Goal: Navigation & Orientation: Find specific page/section

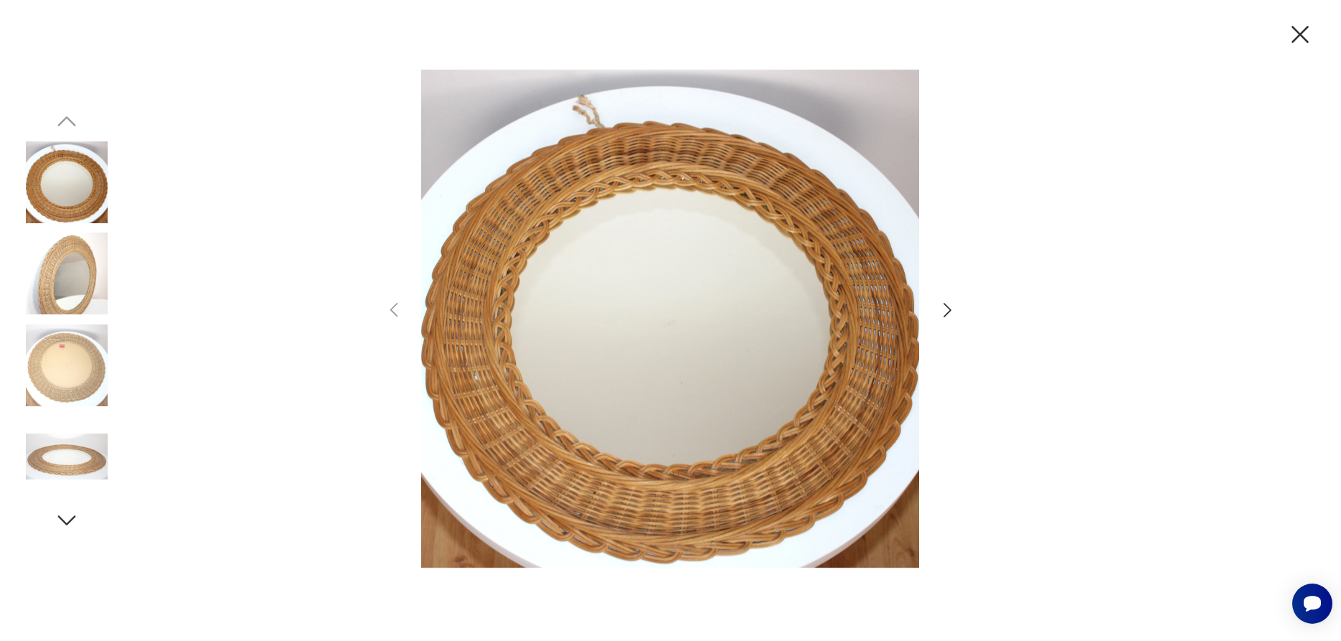
click at [90, 284] on img at bounding box center [67, 273] width 82 height 82
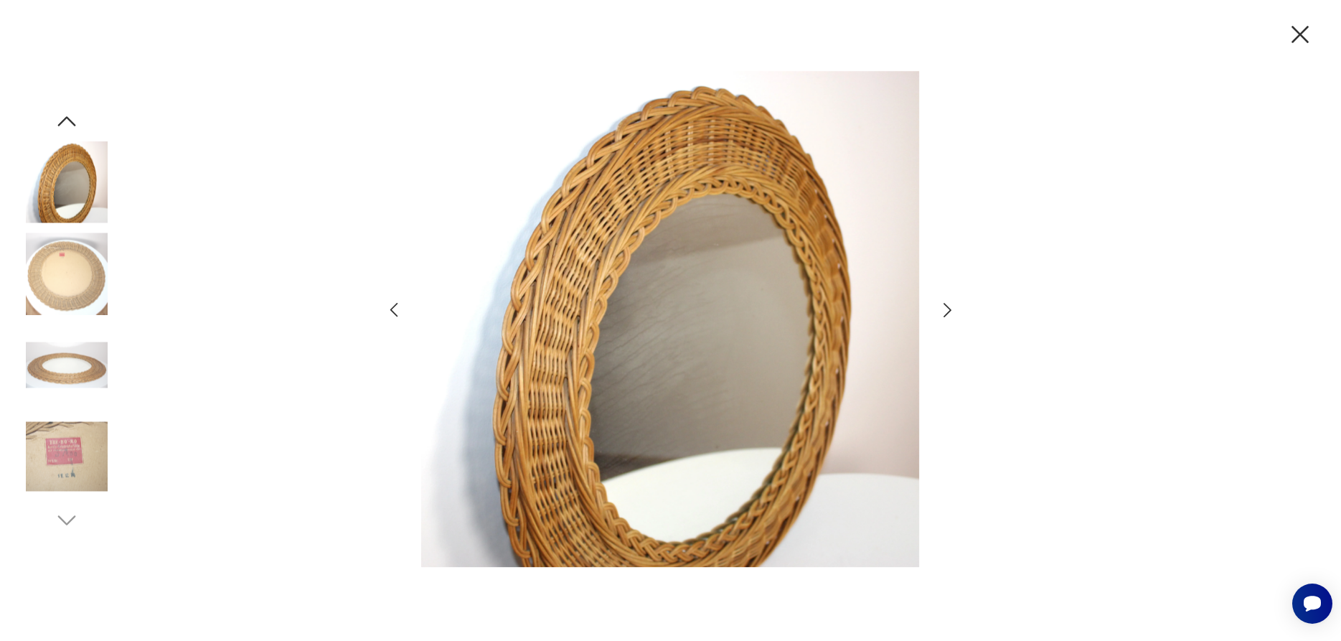
click at [89, 283] on img at bounding box center [67, 273] width 82 height 82
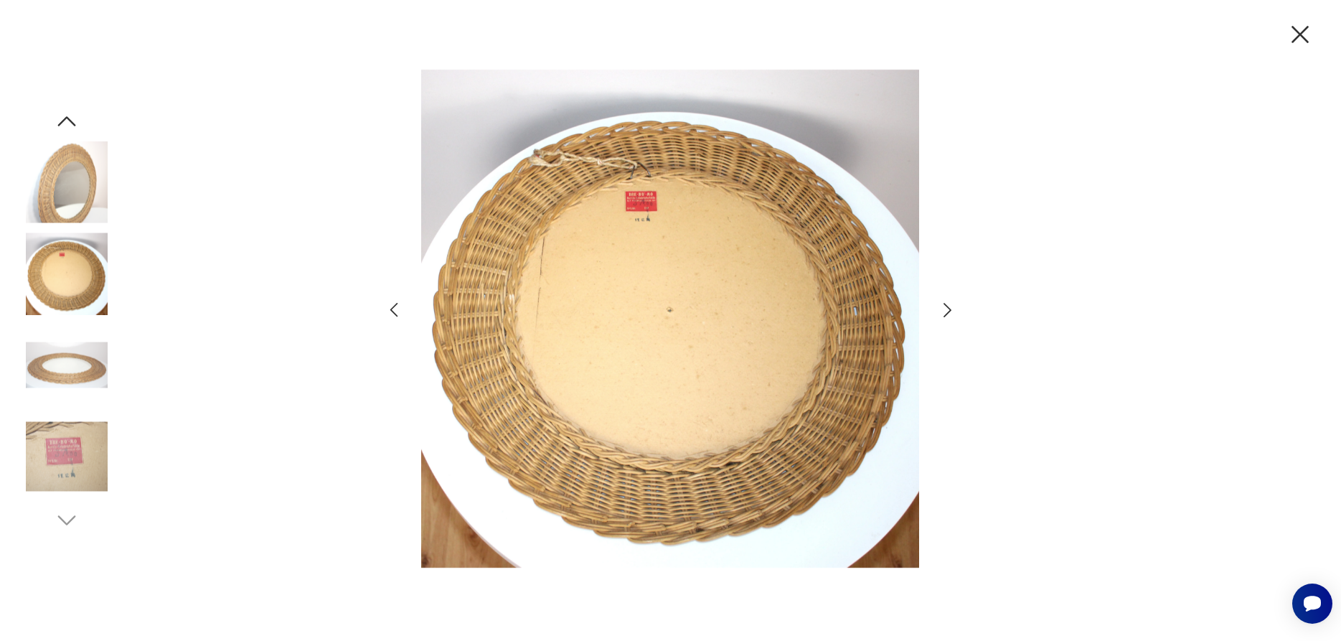
click at [66, 367] on img at bounding box center [67, 365] width 82 height 82
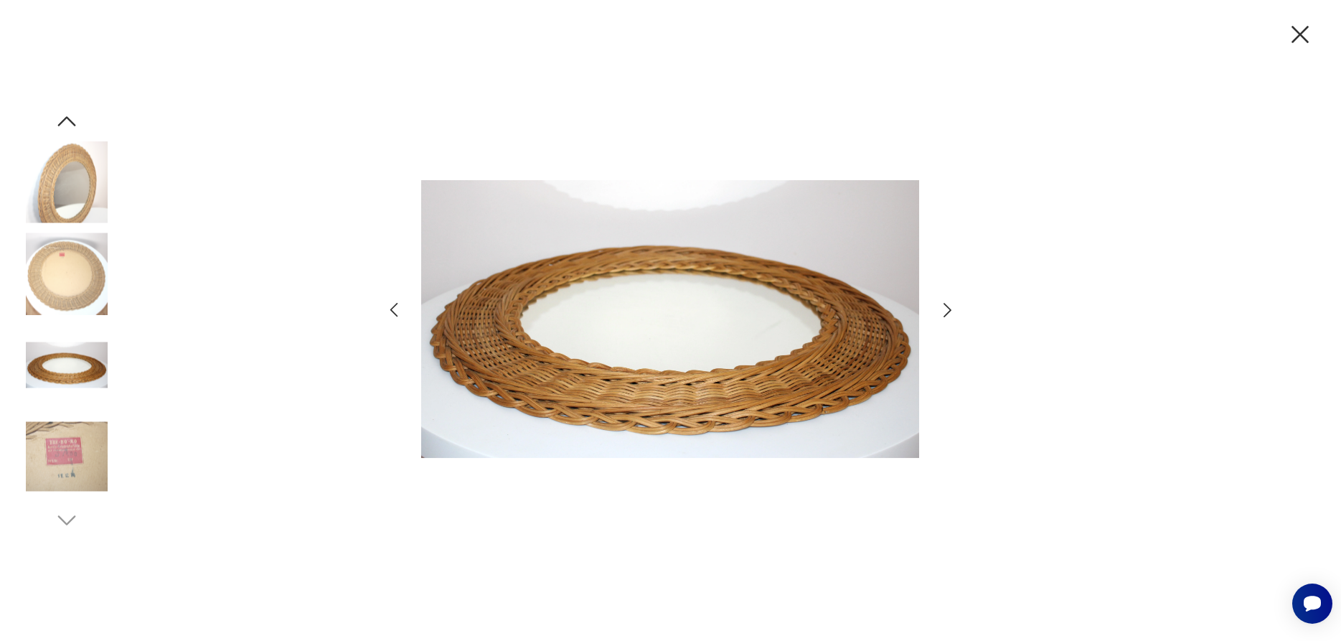
click at [1298, 37] on icon "button" at bounding box center [1299, 34] width 17 height 17
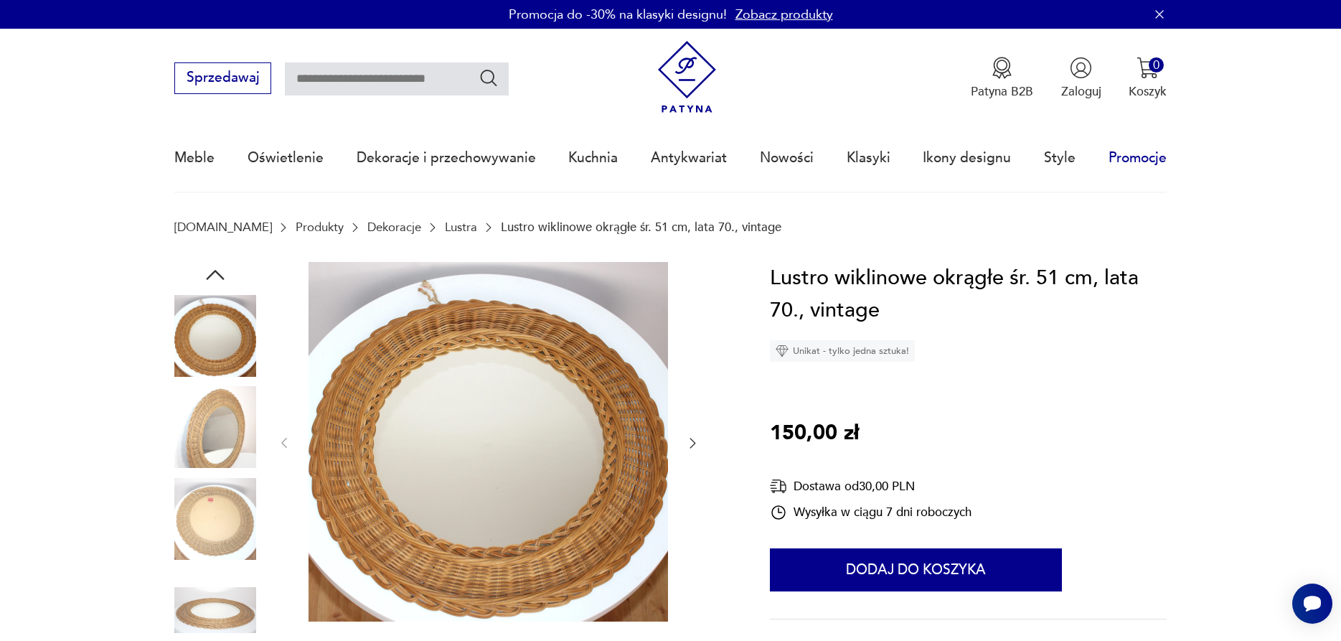
click at [1151, 164] on link "Promocje" at bounding box center [1137, 158] width 58 height 66
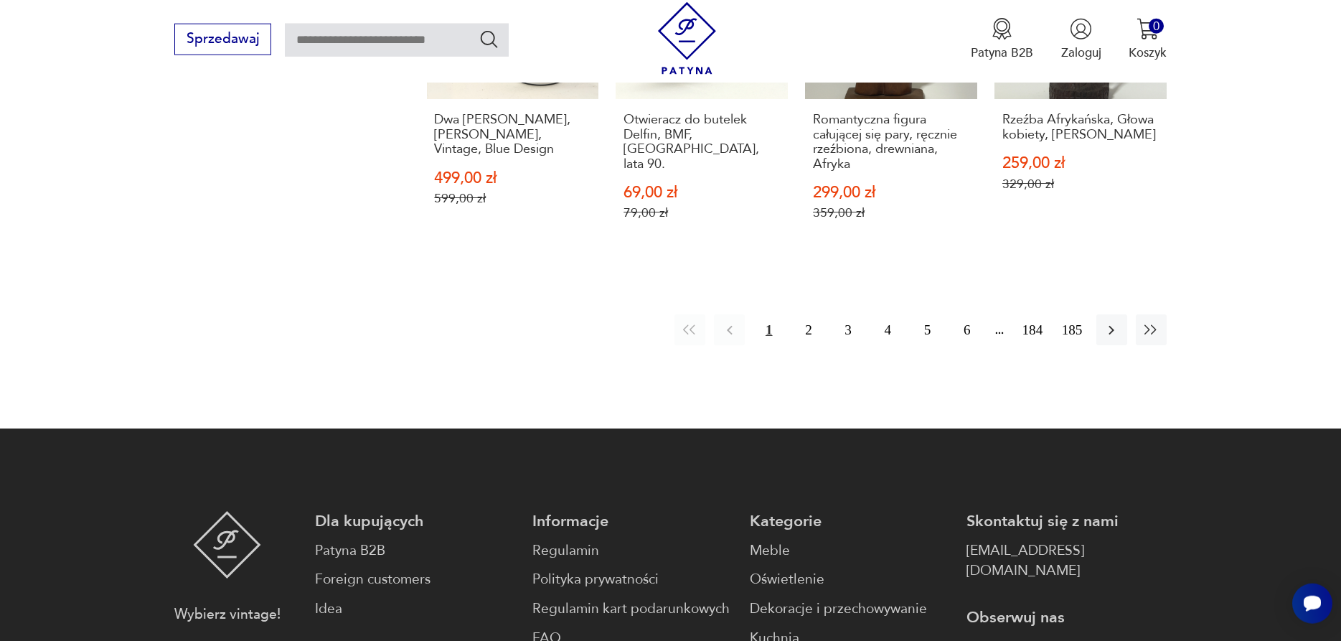
scroll to position [1729, 0]
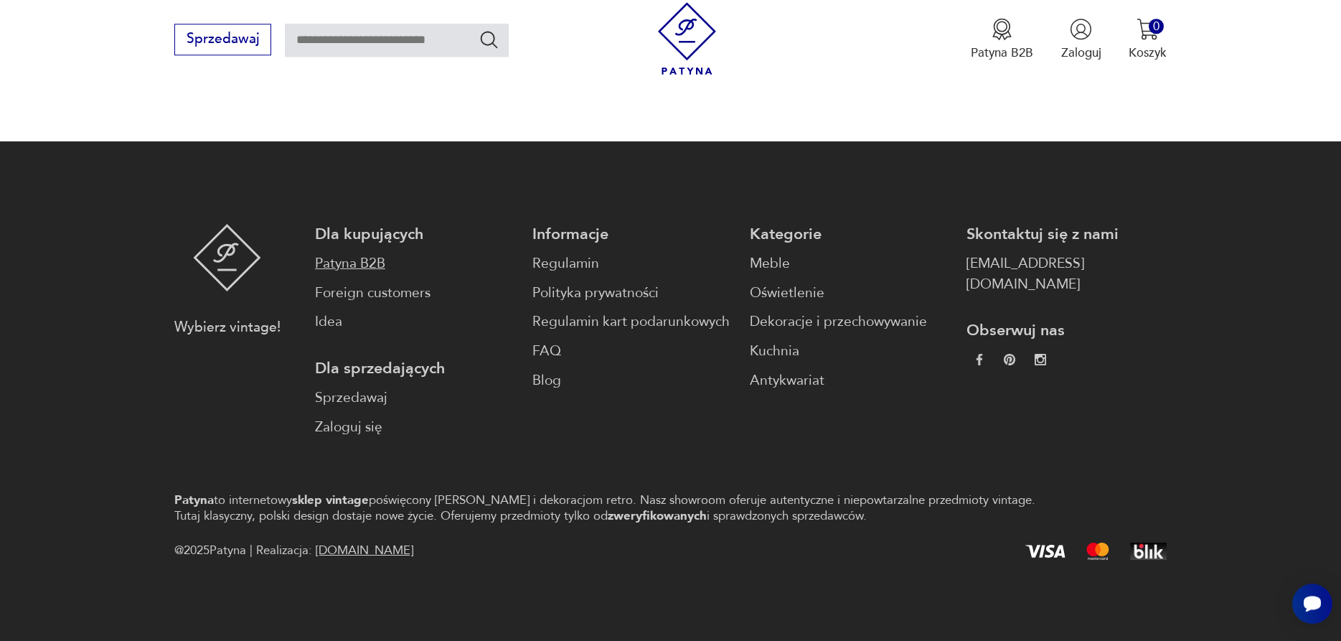
scroll to position [1657, 0]
